Goal: Transaction & Acquisition: Obtain resource

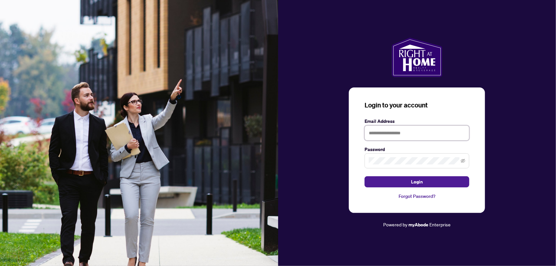
click at [389, 131] on input "text" at bounding box center [416, 132] width 105 height 15
type input "**********"
click at [364, 176] on button "Login" at bounding box center [416, 181] width 105 height 11
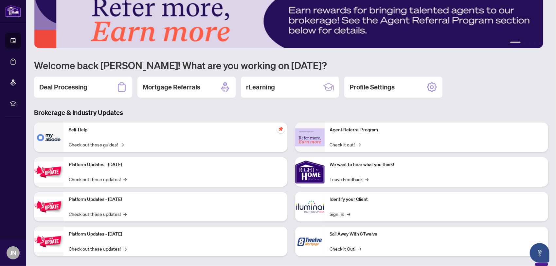
scroll to position [23, 0]
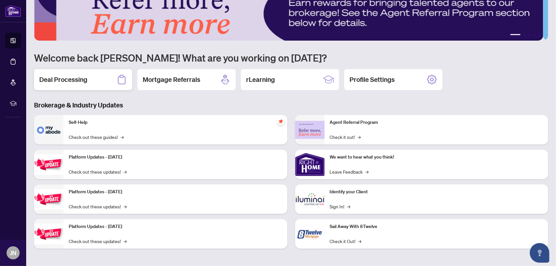
click at [80, 80] on h2 "Deal Processing" at bounding box center [63, 79] width 48 height 9
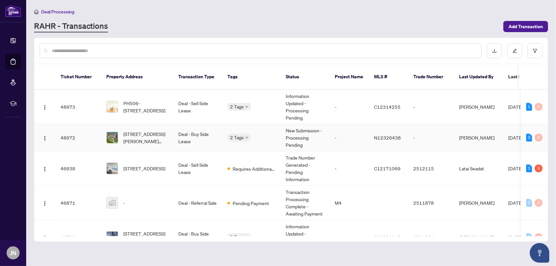
click at [352, 133] on td "-" at bounding box center [348, 137] width 39 height 27
click at [90, 49] on input "text" at bounding box center [264, 50] width 424 height 7
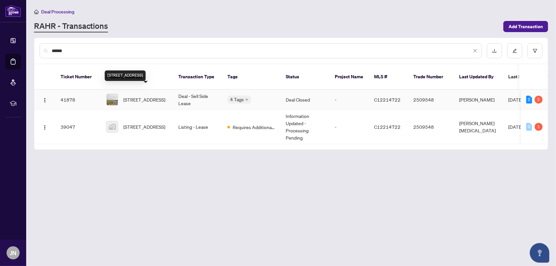
type input "******"
click at [165, 96] on span "[STREET_ADDRESS]" at bounding box center [144, 99] width 42 height 7
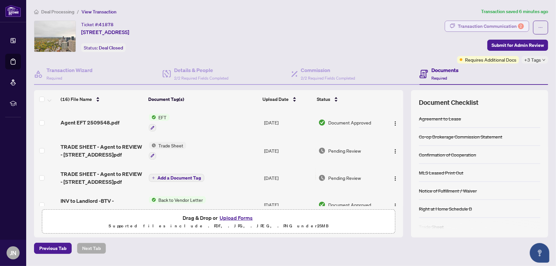
click at [500, 26] on div "Transaction Communication 2" at bounding box center [491, 26] width 66 height 10
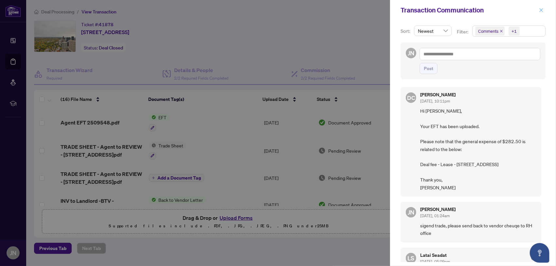
click at [539, 12] on span "button" at bounding box center [541, 10] width 5 height 10
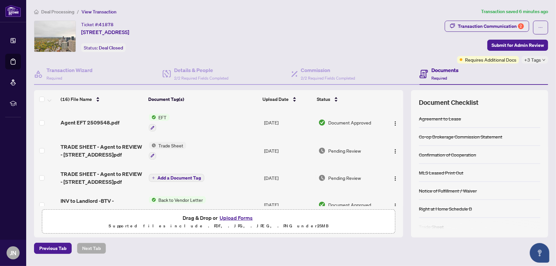
click at [165, 117] on span "EFT" at bounding box center [162, 117] width 13 height 7
click at [127, 149] on img at bounding box center [124, 148] width 7 height 7
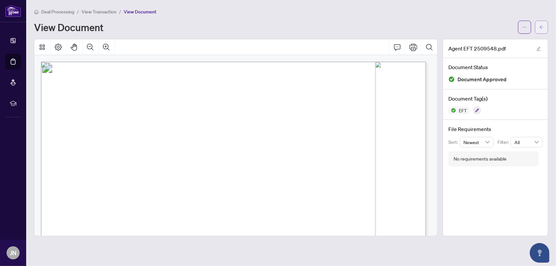
click at [541, 26] on icon "arrow-left" at bounding box center [541, 27] width 5 height 5
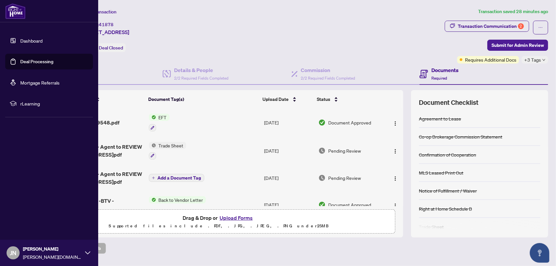
click at [23, 60] on link "Deal Processing" at bounding box center [36, 62] width 33 height 6
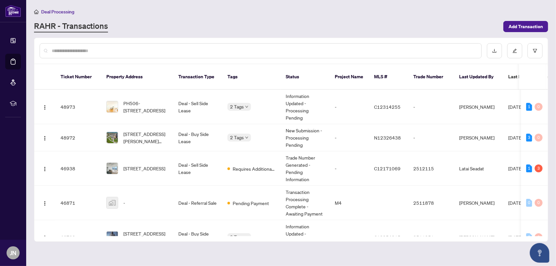
click at [168, 47] on input "text" at bounding box center [264, 50] width 424 height 7
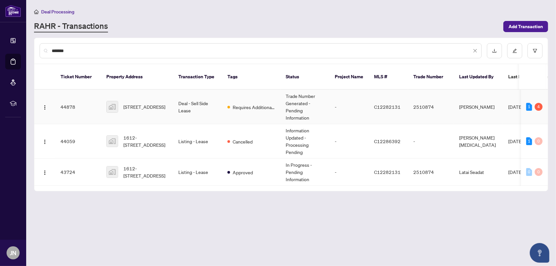
type input "*******"
click at [232, 106] on td "Requires Additional Docs" at bounding box center [251, 107] width 58 height 34
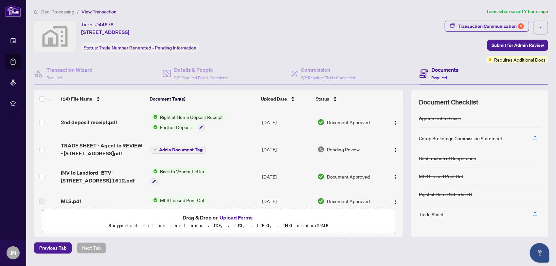
click at [206, 116] on span "Right at Home Deposit Receipt" at bounding box center [192, 116] width 68 height 7
click at [169, 114] on span "Right at Home Deposit Receipt" at bounding box center [192, 116] width 68 height 7
click at [162, 158] on span "Further Deposit" at bounding box center [173, 157] width 37 height 7
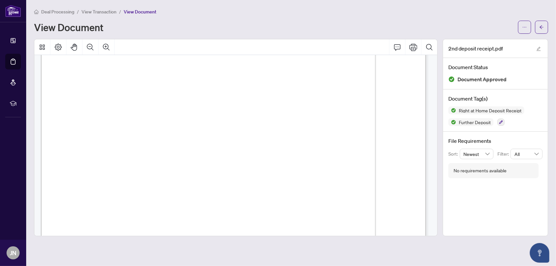
scroll to position [196, 0]
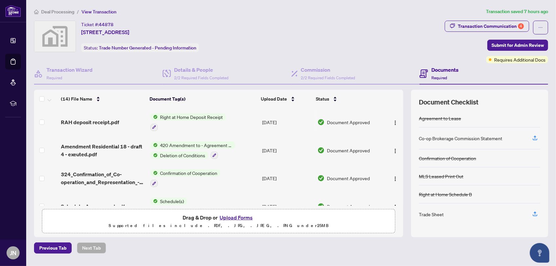
scroll to position [220, 0]
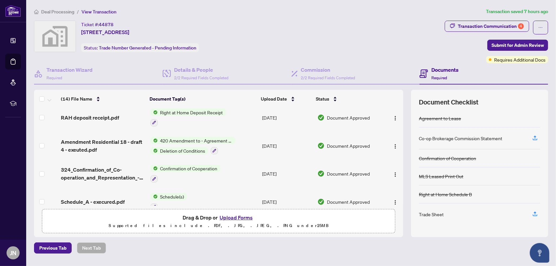
click at [192, 110] on span "Right at Home Deposit Receipt" at bounding box center [192, 112] width 68 height 7
click at [168, 145] on span "Right at Home Deposit Receipt" at bounding box center [189, 141] width 68 height 7
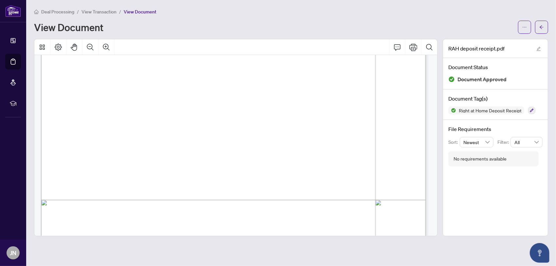
scroll to position [131, 0]
click at [525, 28] on icon "ellipsis" at bounding box center [524, 27] width 5 height 5
click at [511, 41] on span "Download" at bounding box center [501, 41] width 50 height 7
click at [539, 26] on icon "arrow-left" at bounding box center [541, 27] width 5 height 5
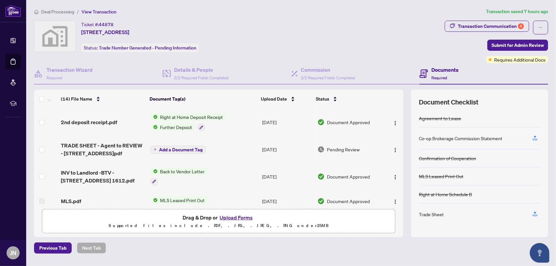
click at [186, 113] on span "Right at Home Deposit Receipt" at bounding box center [192, 116] width 68 height 7
click at [212, 147] on span "Right at Home Deposit Receipt" at bounding box center [189, 148] width 68 height 7
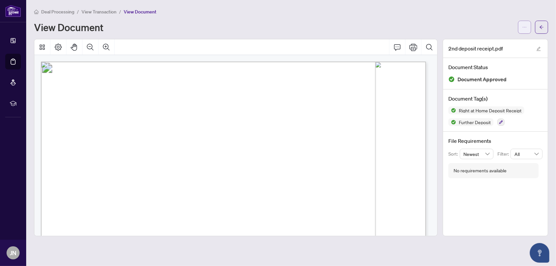
click at [525, 25] on icon "ellipsis" at bounding box center [524, 27] width 5 height 5
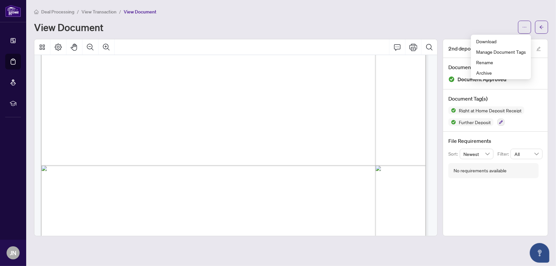
scroll to position [196, 0]
click at [490, 40] on span "Download" at bounding box center [501, 41] width 50 height 7
